Goal: Consume media (video, audio): Consume media (video, audio)

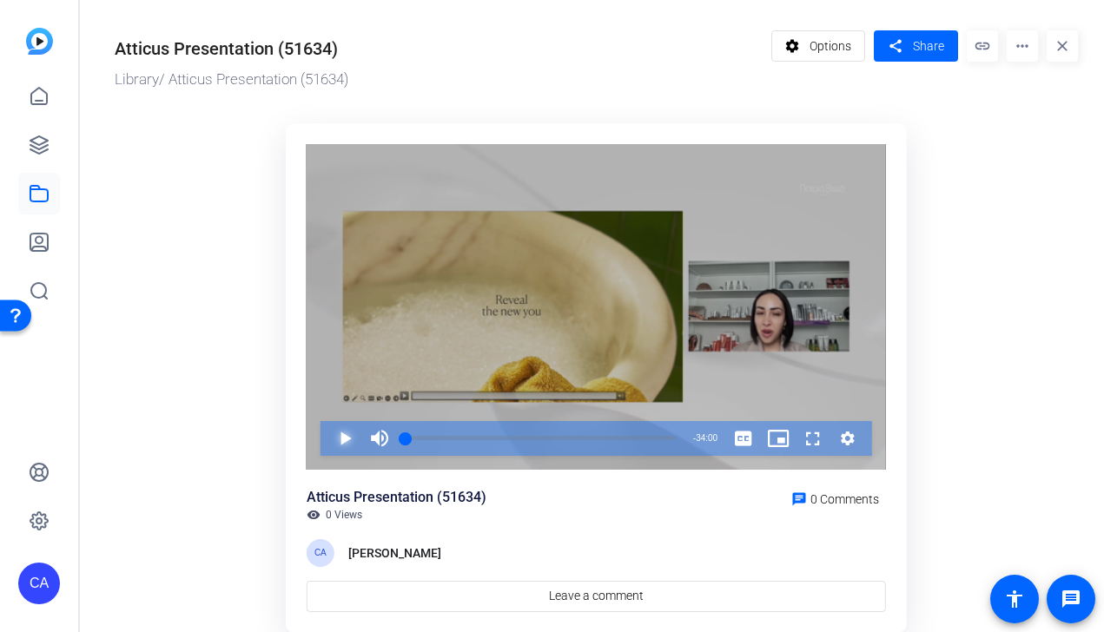
click at [327, 439] on span "Video Player" at bounding box center [327, 438] width 0 height 35
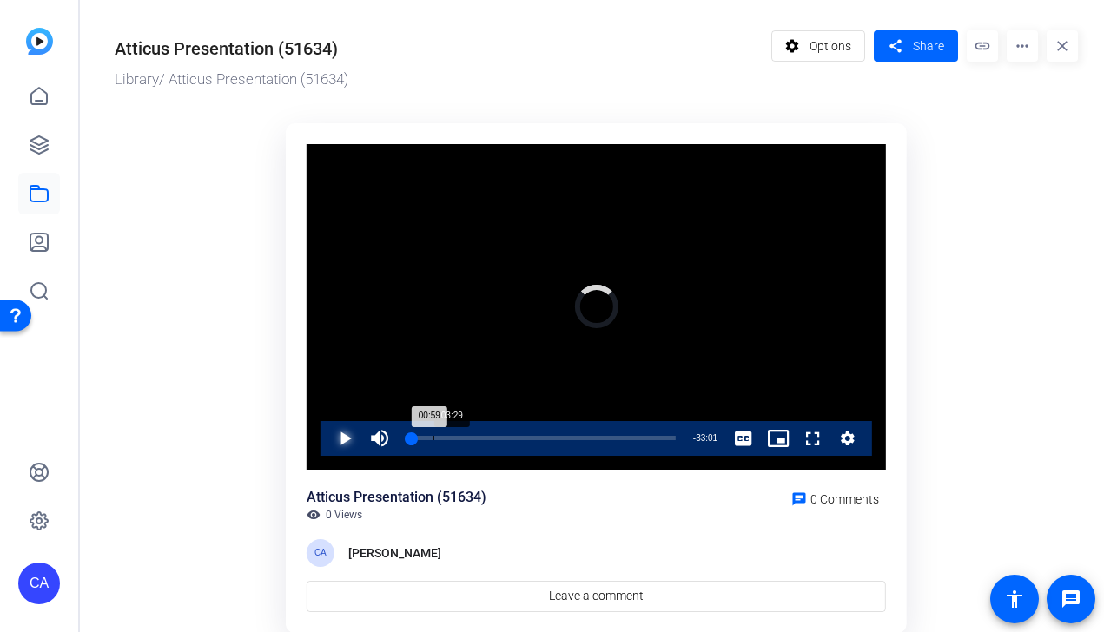
drag, startPoint x: 411, startPoint y: 439, endPoint x: 438, endPoint y: 441, distance: 27.0
click at [438, 441] on div "Loaded : 3.45% 03:29 00:59" at bounding box center [540, 438] width 287 height 35
drag, startPoint x: 438, startPoint y: 441, endPoint x: 485, endPoint y: 440, distance: 47.8
click at [485, 440] on div "Loaded : 13.72% 10:10 04:35" at bounding box center [540, 438] width 287 height 35
click at [327, 438] on span "Video Player" at bounding box center [327, 438] width 0 height 35
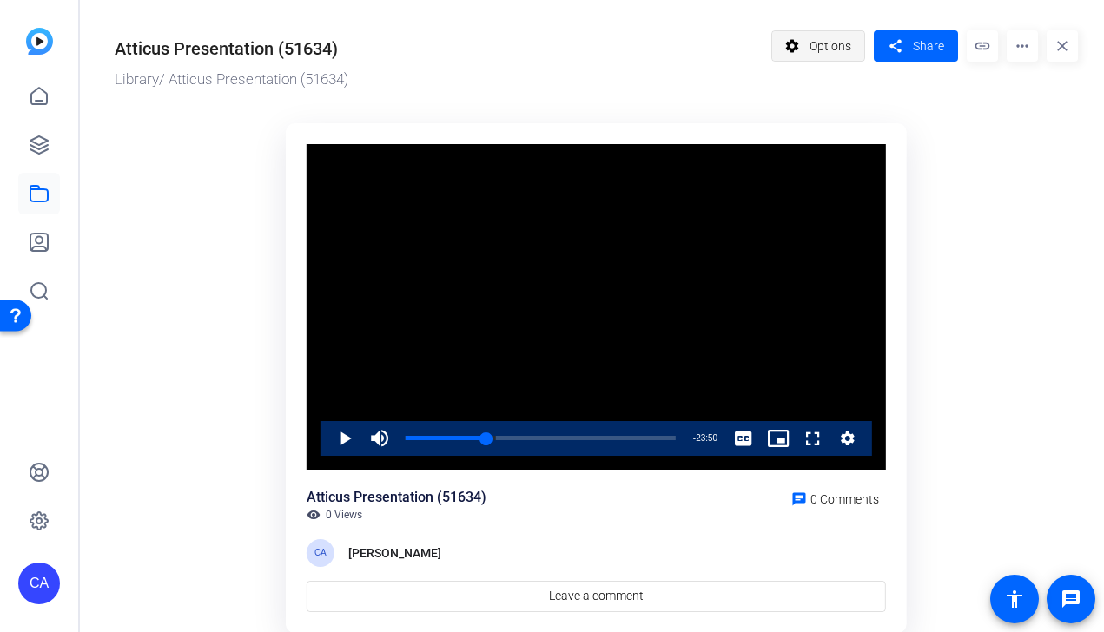
click at [804, 50] on span at bounding box center [818, 46] width 93 height 42
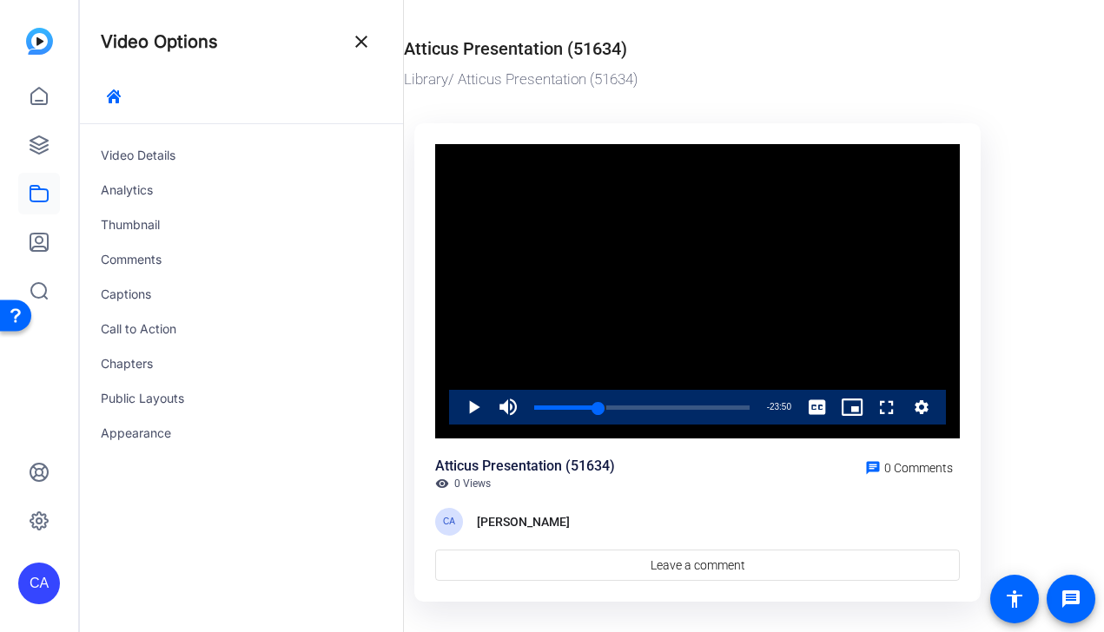
click at [1021, 116] on or-hosting-video-details "Atticus Presentation (51634) Library / Atticus Presentation (51634) Video Playe…" at bounding box center [749, 315] width 691 height 630
click at [359, 36] on mat-icon "close" at bounding box center [361, 41] width 21 height 21
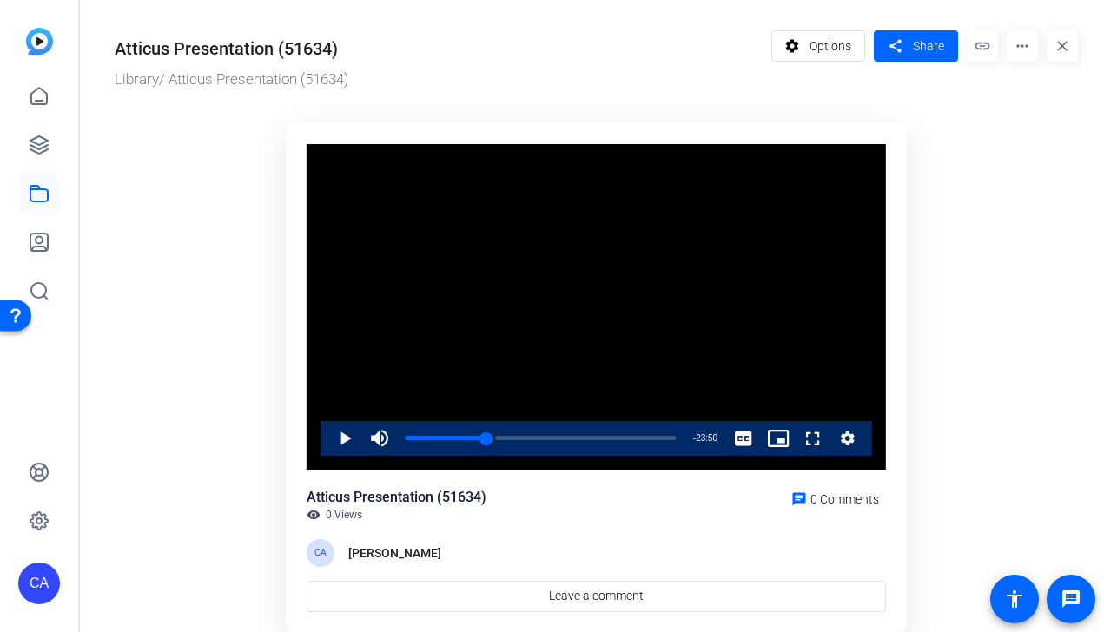
click at [1022, 45] on mat-icon "more_horiz" at bounding box center [1022, 45] width 31 height 31
